Goal: Task Accomplishment & Management: Use online tool/utility

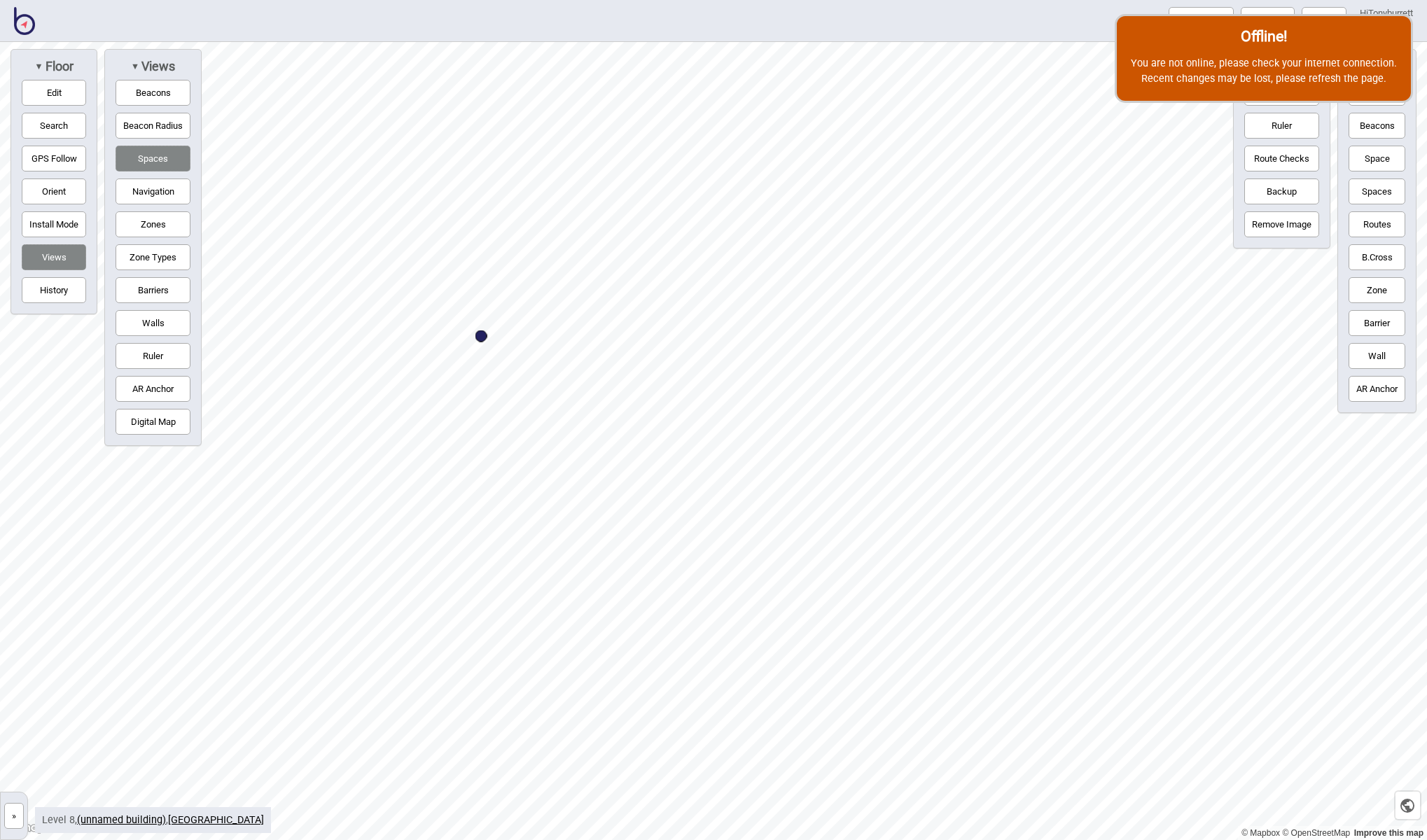
click at [24, 26] on img at bounding box center [24, 21] width 21 height 28
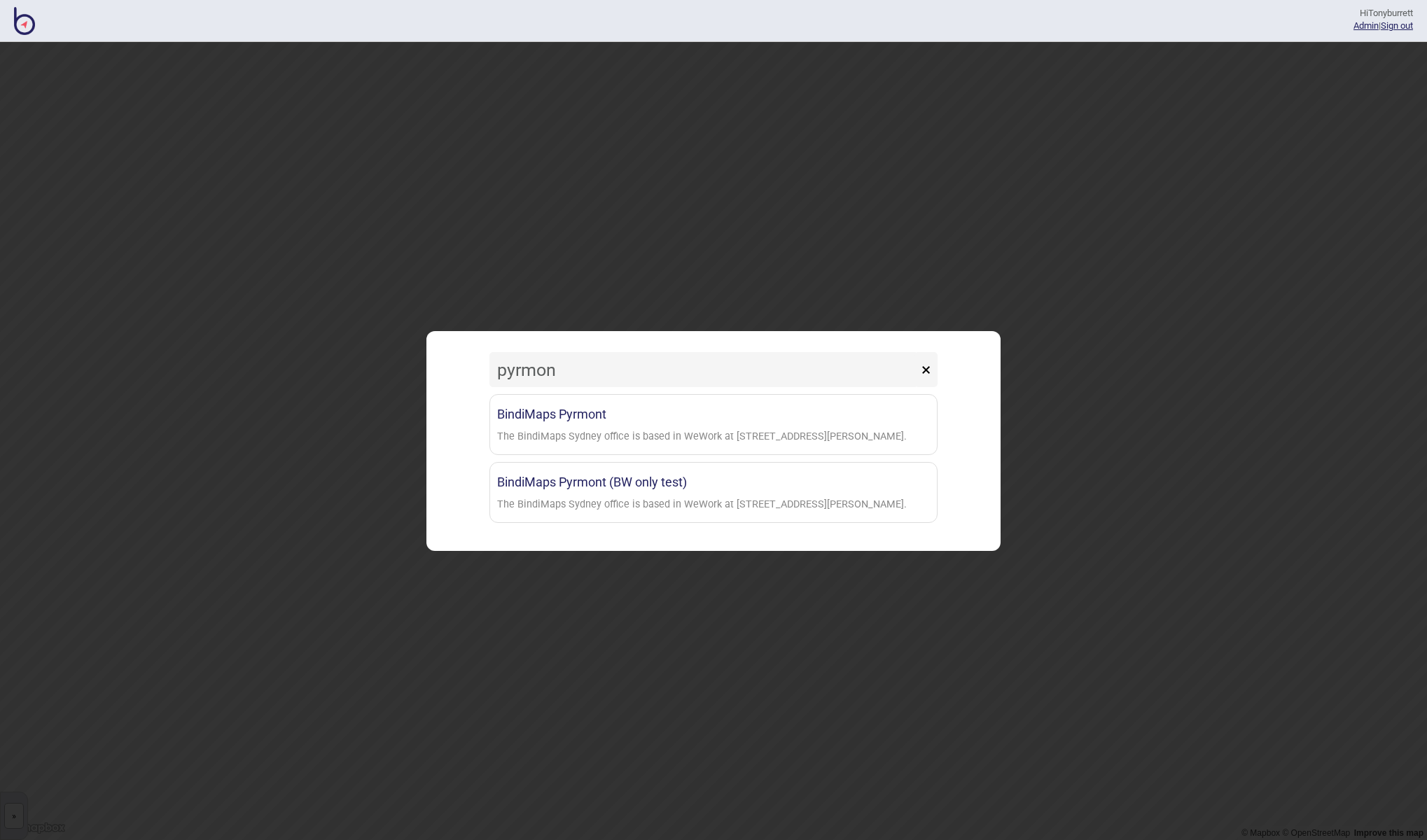
type input "Pyrmont"
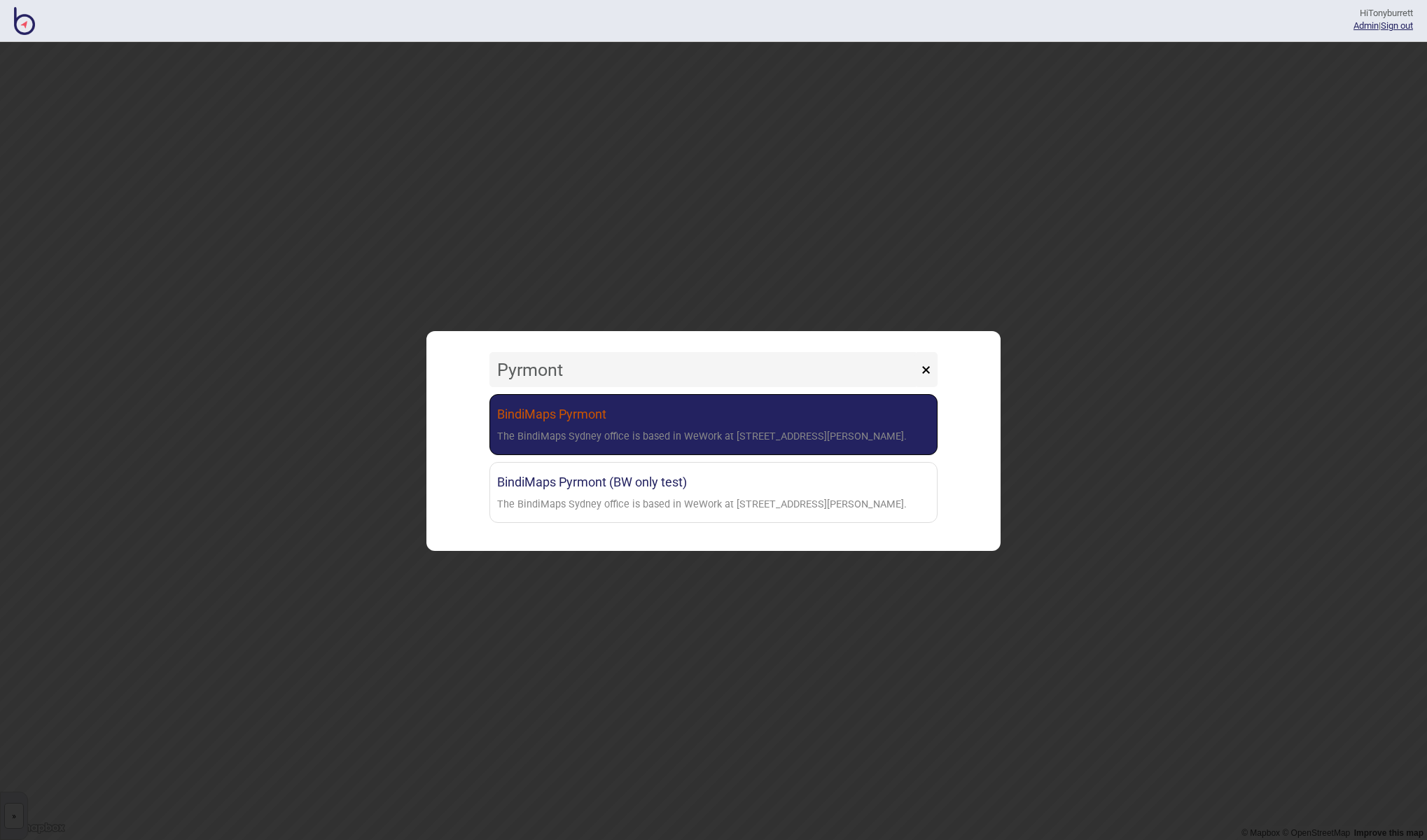
click at [580, 424] on link "BindiMaps Pyrmont The BindiMaps Sydney office is based in WeWork at [STREET_ADD…" at bounding box center [713, 424] width 448 height 61
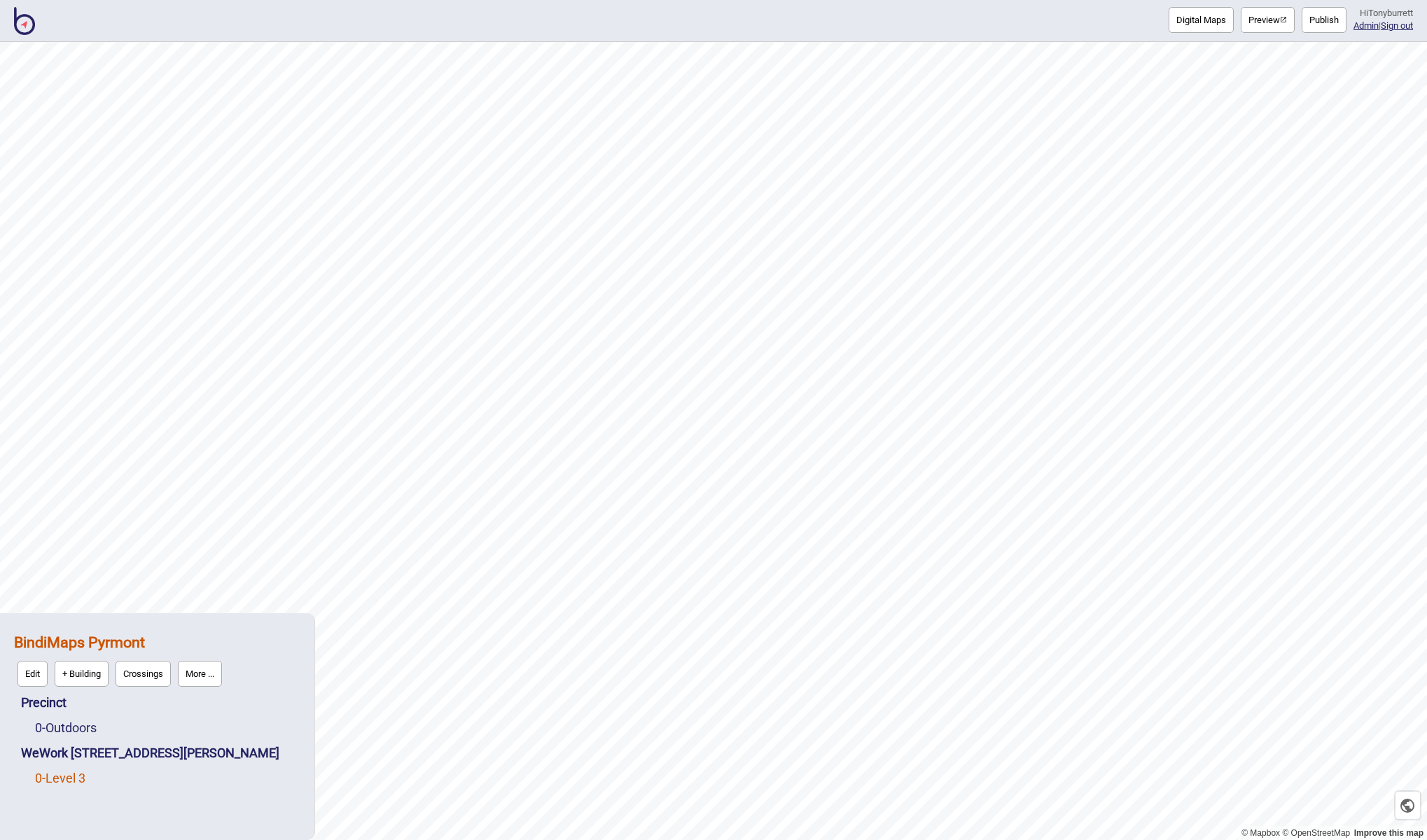
click at [70, 777] on link "0 - Level 3" at bounding box center [60, 778] width 51 height 15
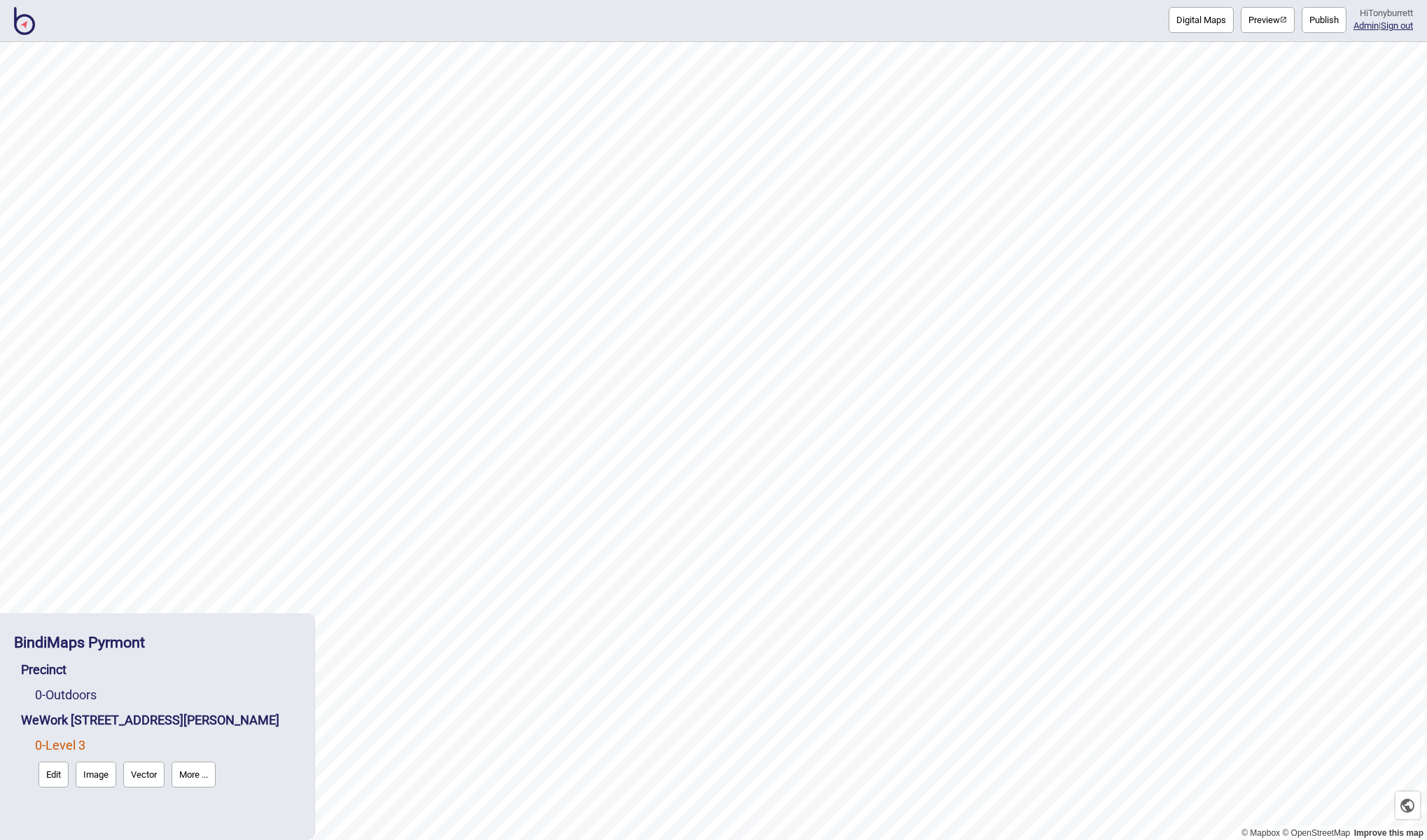
click at [203, 768] on button "More ..." at bounding box center [194, 774] width 44 height 26
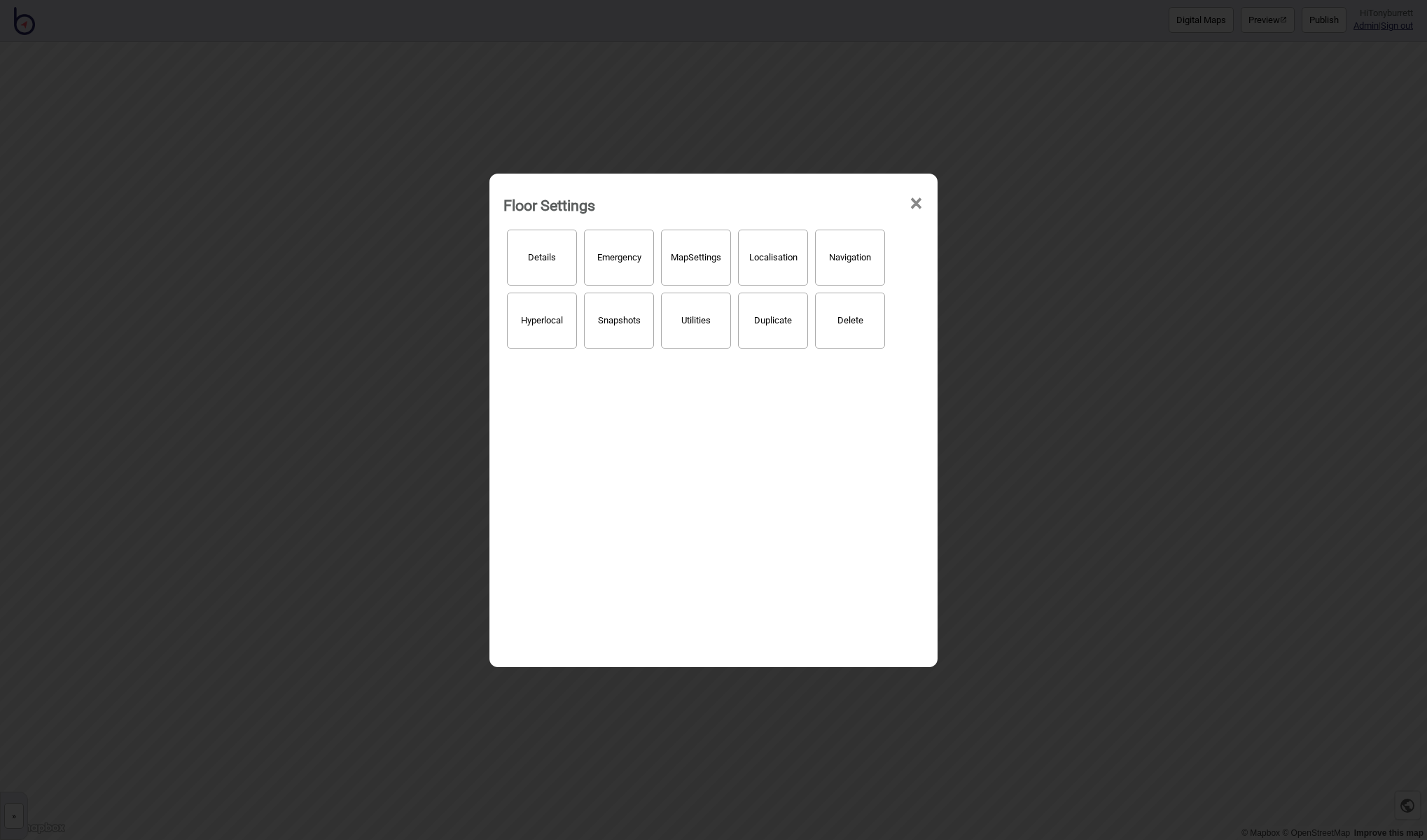
click at [563, 313] on button "Hyperlocal" at bounding box center [542, 321] width 70 height 56
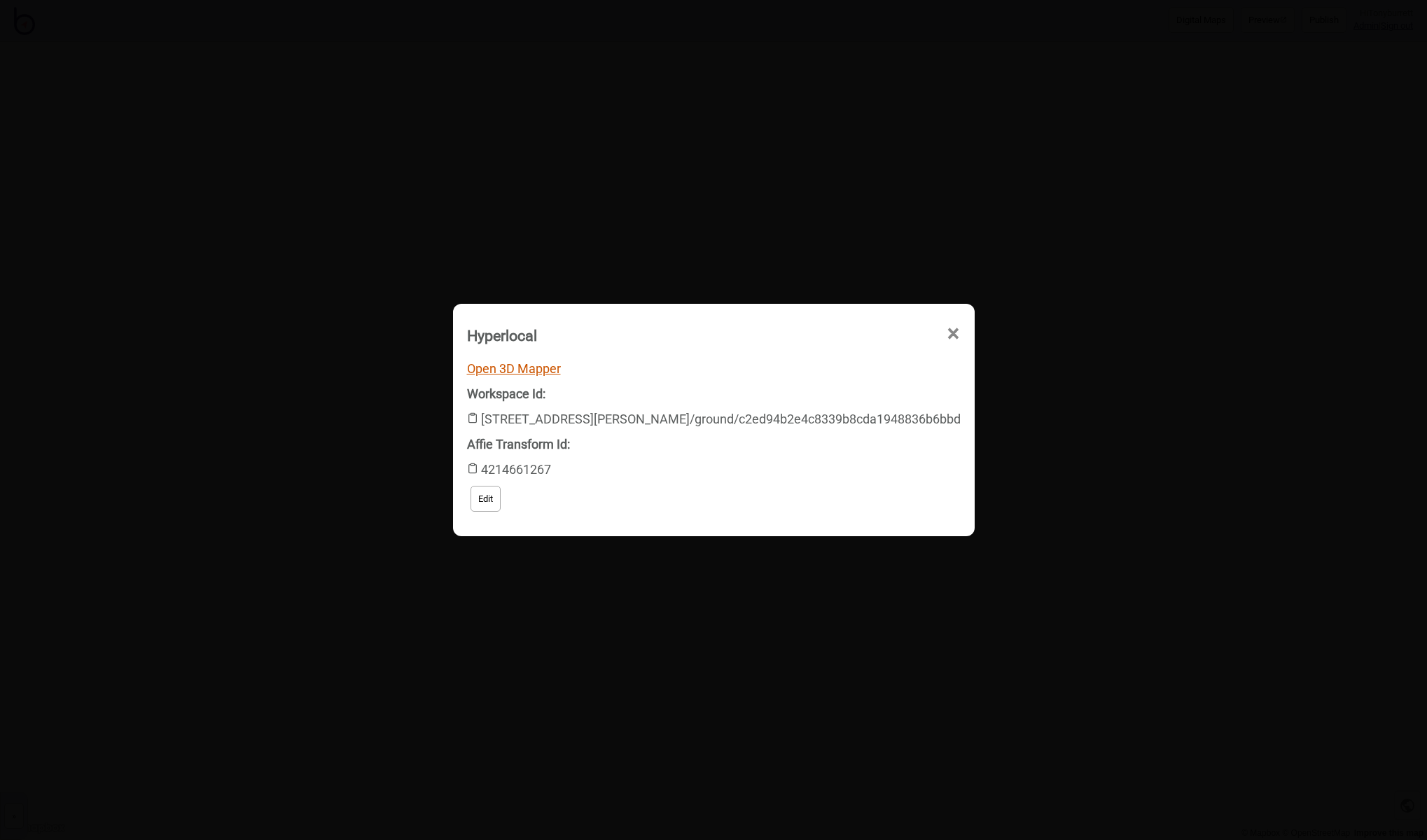
click at [561, 371] on link "Open 3D Mapper" at bounding box center [514, 369] width 94 height 15
click at [774, 391] on span "×" at bounding box center [767, 413] width 15 height 46
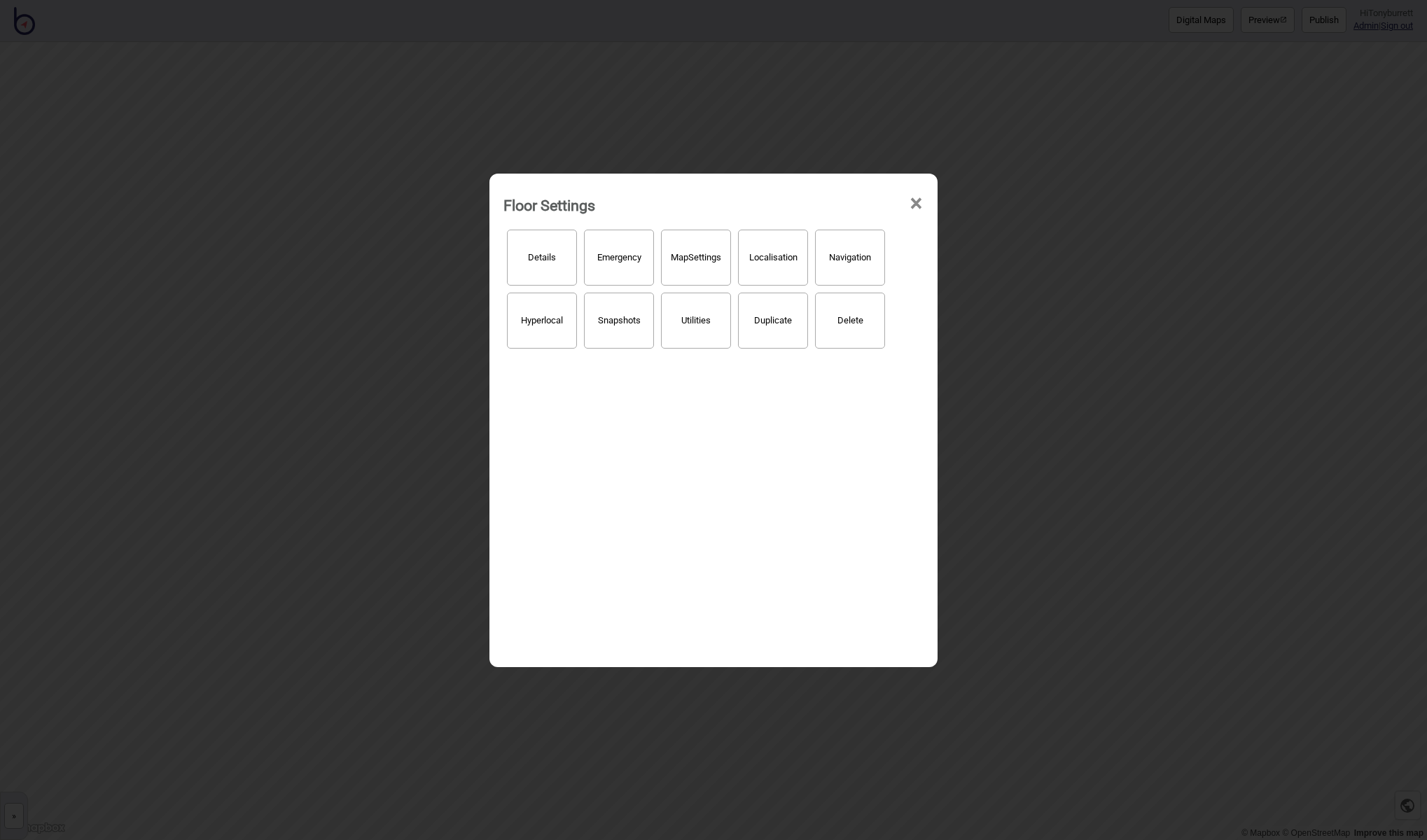
click at [915, 202] on span "×" at bounding box center [916, 204] width 15 height 46
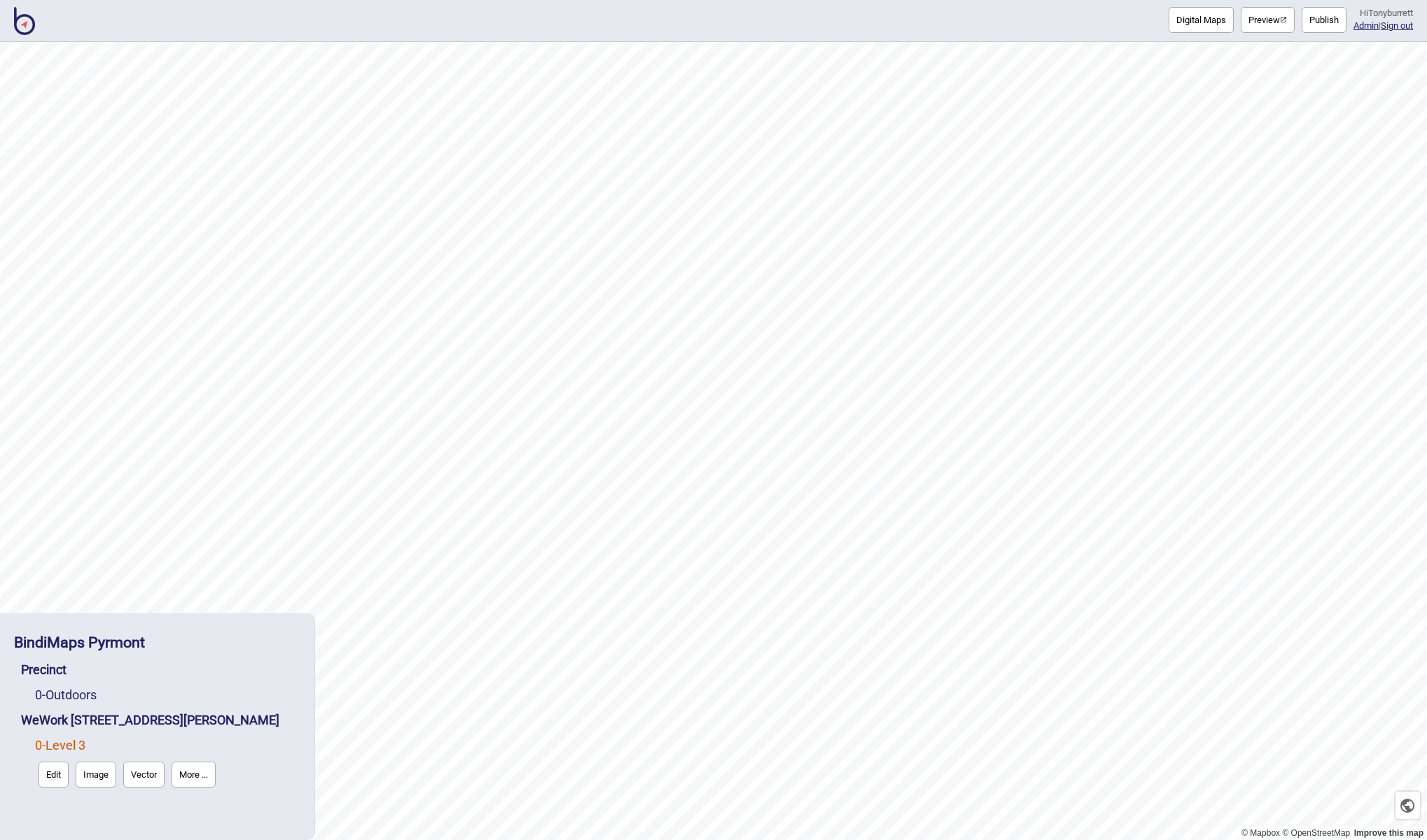
click at [54, 775] on button "Edit" at bounding box center [53, 774] width 30 height 26
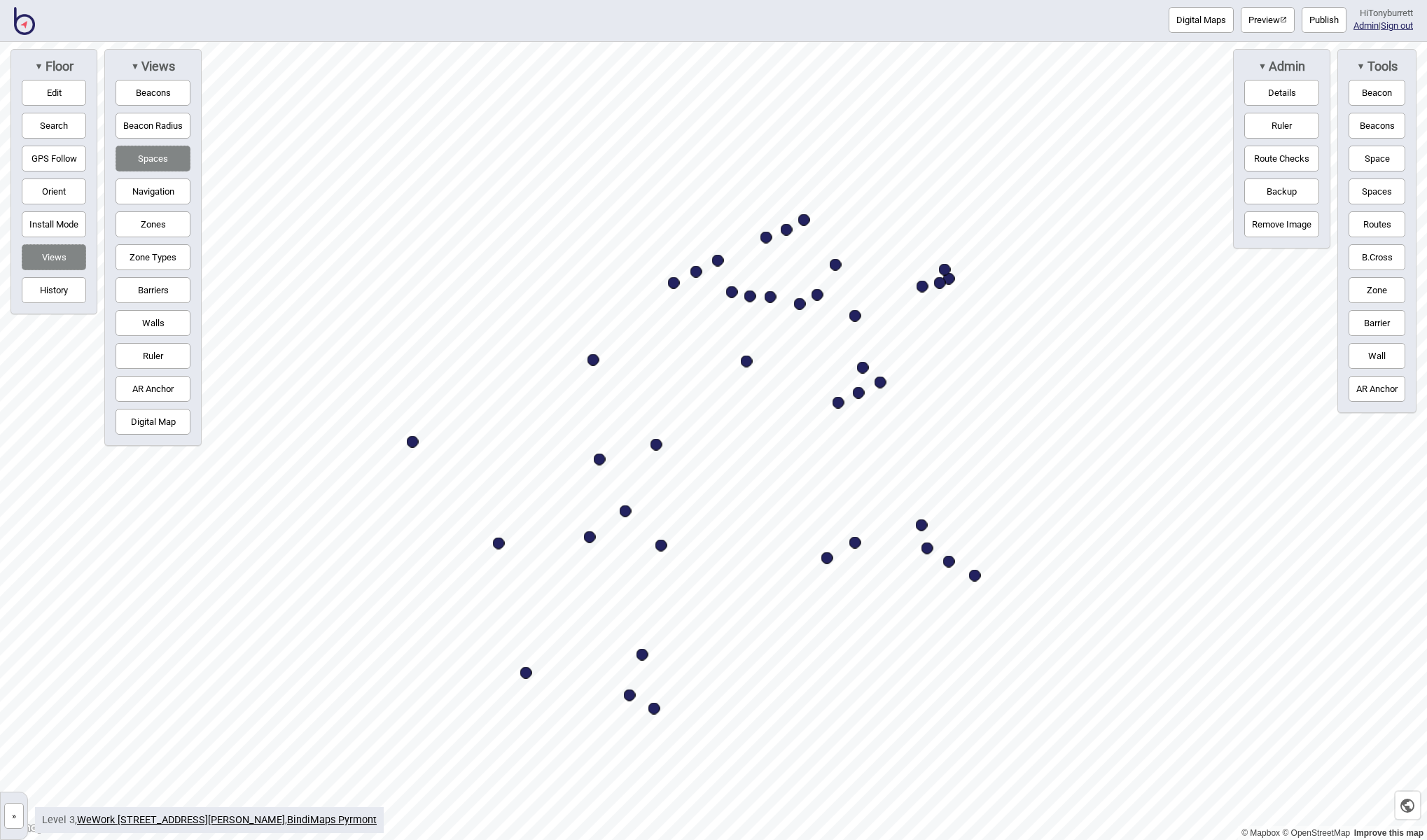
click at [144, 291] on button "Barriers" at bounding box center [153, 290] width 75 height 26
